Goal: Information Seeking & Learning: Find specific fact

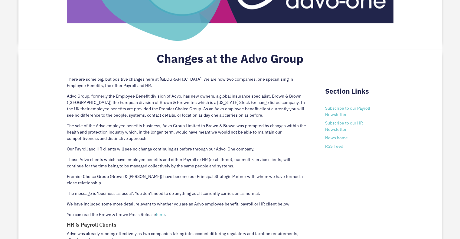
click at [125, 94] on p "Advo Group, formerly the Employee Benefit division of Advo, has new owners, a g…" at bounding box center [187, 108] width 240 height 30
click at [114, 99] on p "Advo Group, formerly the Employee Benefit division of Advo, has new owners, a g…" at bounding box center [187, 108] width 240 height 30
click at [127, 95] on p "Advo Group, formerly the Employee Benefit division of Advo, has new owners, a g…" at bounding box center [187, 108] width 240 height 30
click at [117, 99] on p "Advo Group, formerly the Employee Benefit division of Advo, has new owners, a g…" at bounding box center [187, 108] width 240 height 30
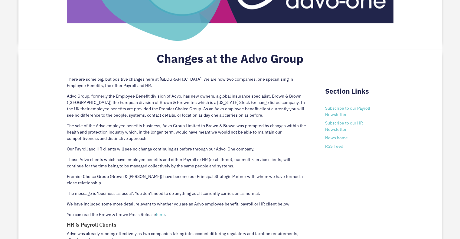
click at [117, 99] on p "Advo Group, formerly the Employee Benefit division of Advo, has new owners, a g…" at bounding box center [187, 108] width 240 height 30
drag, startPoint x: 133, startPoint y: 102, endPoint x: 168, endPoint y: 102, distance: 35.4
click at [168, 102] on p "Advo Group, formerly the Employee Benefit division of Advo, has new owners, a g…" at bounding box center [187, 108] width 240 height 30
click at [168, 103] on p "Advo Group, formerly the Employee Benefit division of Advo, has new owners, a g…" at bounding box center [187, 108] width 240 height 30
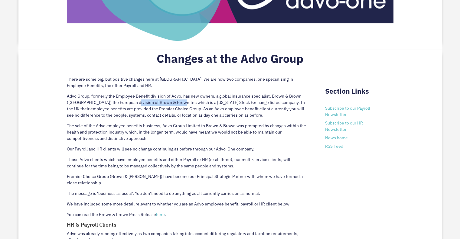
drag, startPoint x: 168, startPoint y: 103, endPoint x: 132, endPoint y: 100, distance: 35.8
click at [132, 100] on p "Advo Group, formerly the Employee Benefit division of Advo, has new owners, a g…" at bounding box center [187, 108] width 240 height 30
copy p "Brown & Brown Inc which"
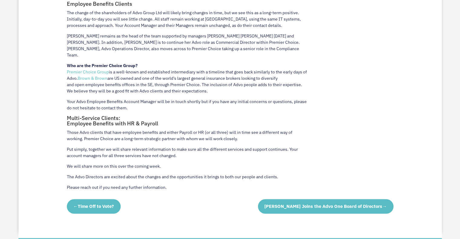
scroll to position [605, 0]
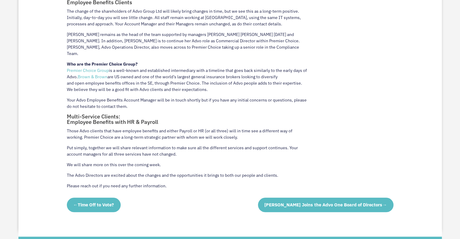
click at [91, 68] on link "Premier Choice Group" at bounding box center [88, 70] width 42 height 5
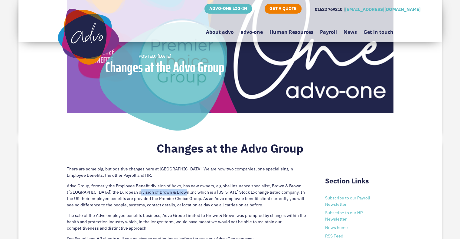
scroll to position [181, 0]
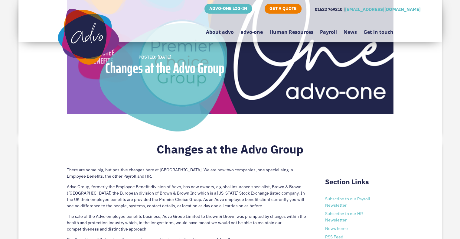
click at [142, 181] on p "There are some big, but positive changes here at [GEOGRAPHIC_DATA]. We are now …" at bounding box center [187, 175] width 240 height 17
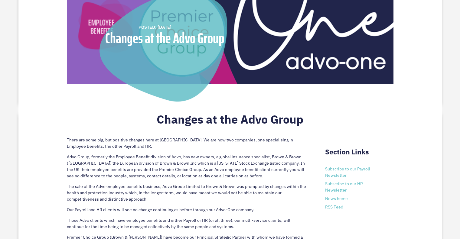
scroll to position [212, 0]
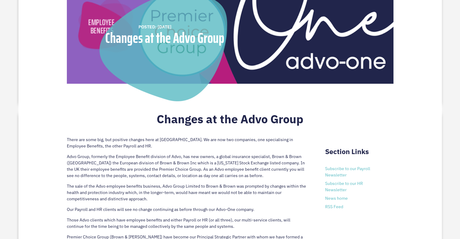
click at [143, 183] on p "Advo Group, formerly the Employee Benefit division of Advo, has new owners, a g…" at bounding box center [187, 169] width 240 height 30
drag, startPoint x: 135, startPoint y: 169, endPoint x: 175, endPoint y: 168, distance: 40.5
click at [175, 168] on p "Advo Group, formerly the Employee Benefit division of Advo, has new owners, a g…" at bounding box center [187, 169] width 240 height 30
copy p "Premier Choice Group"
